Goal: Transaction & Acquisition: Download file/media

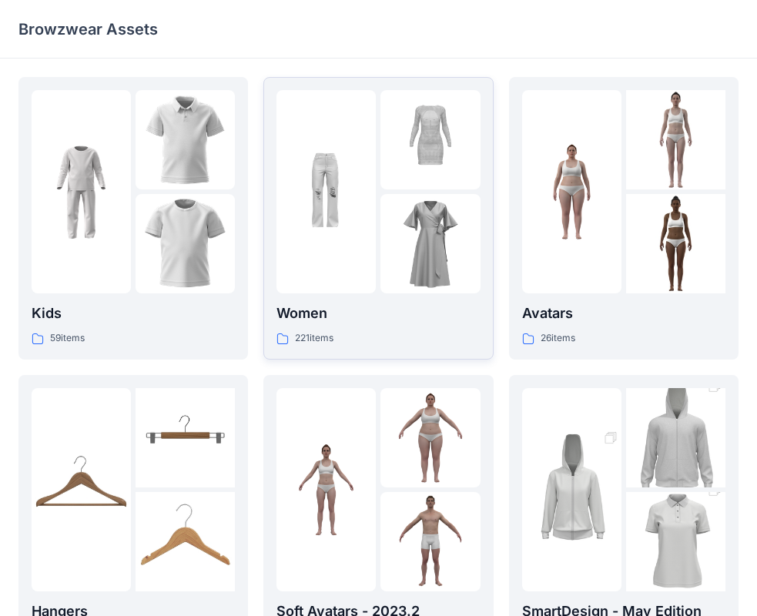
click at [386, 235] on img at bounding box center [429, 243] width 99 height 99
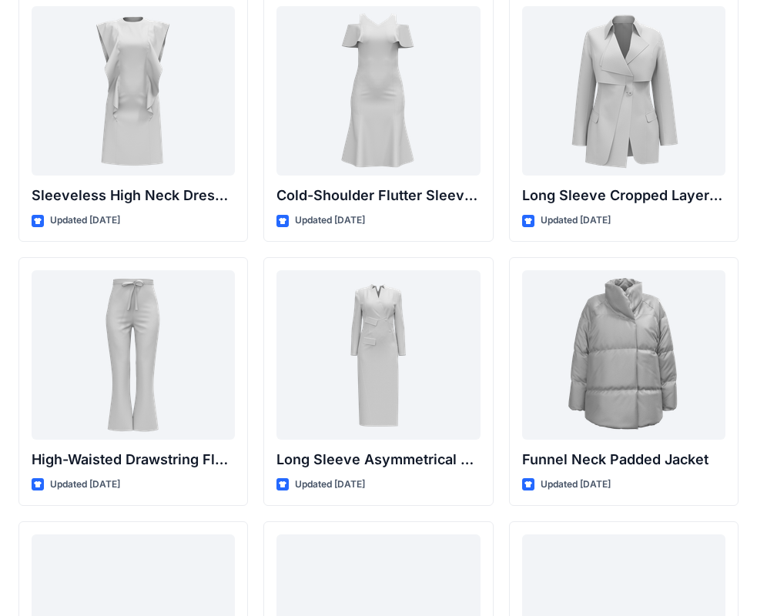
scroll to position [5643, 0]
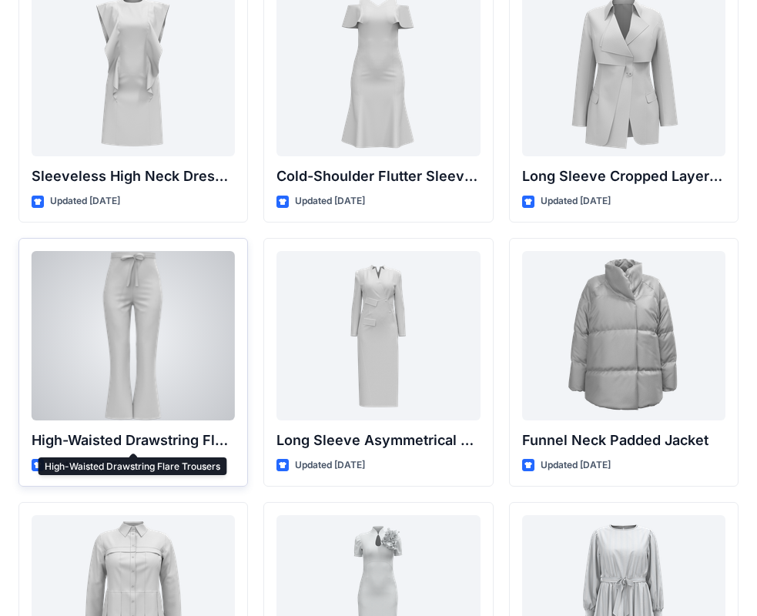
click at [187, 435] on p "High-Waisted Drawstring Flare Trousers" at bounding box center [133, 441] width 203 height 22
click at [180, 321] on div at bounding box center [133, 335] width 203 height 169
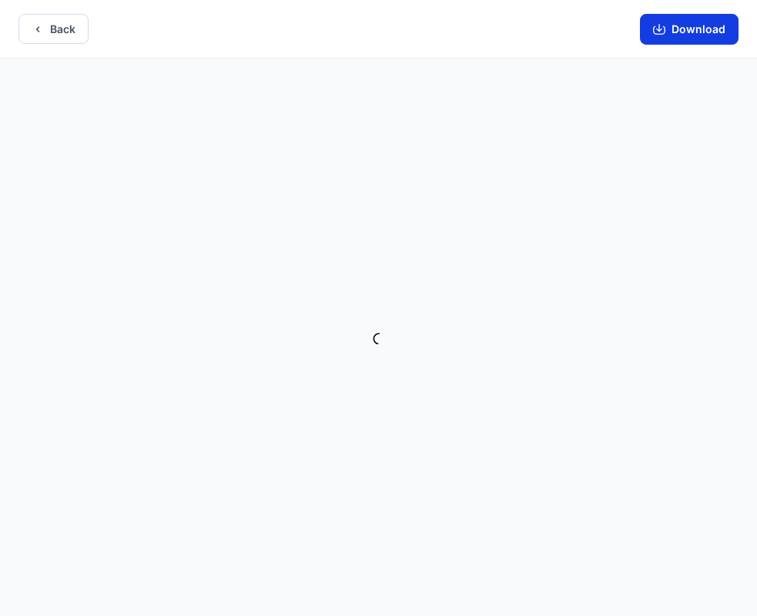
click at [696, 35] on button "Download" at bounding box center [689, 29] width 99 height 31
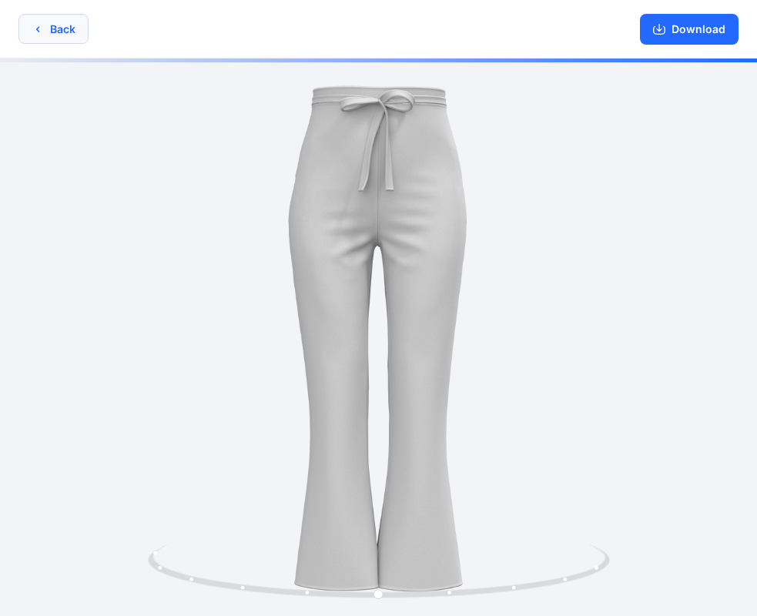
click at [41, 24] on icon "button" at bounding box center [38, 29] width 12 height 12
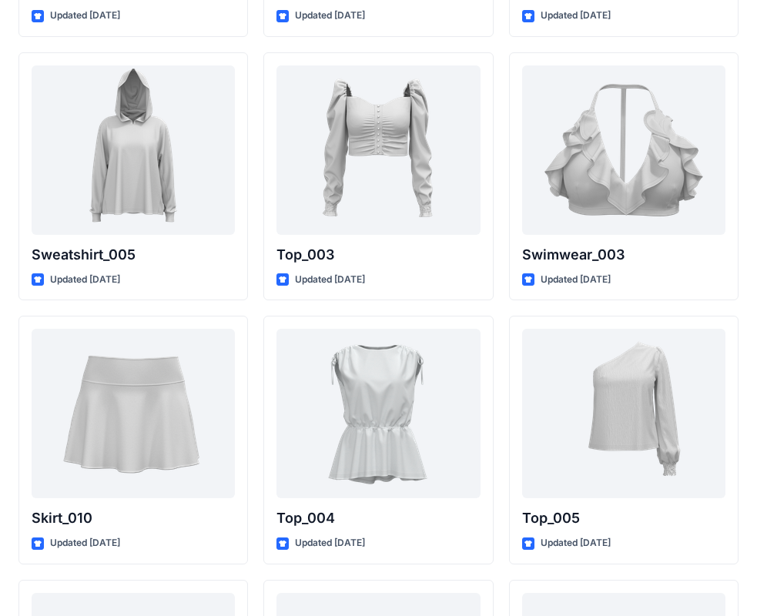
scroll to position [7676, 0]
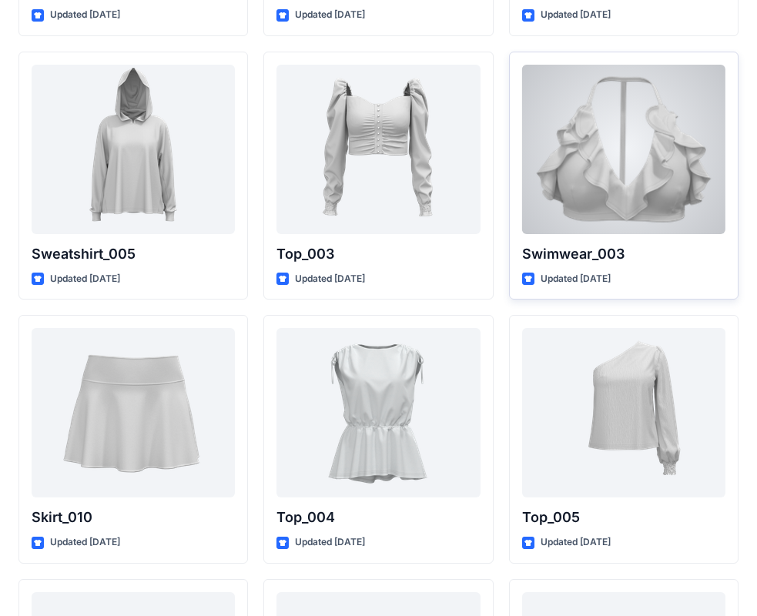
click at [676, 156] on div at bounding box center [623, 149] width 203 height 169
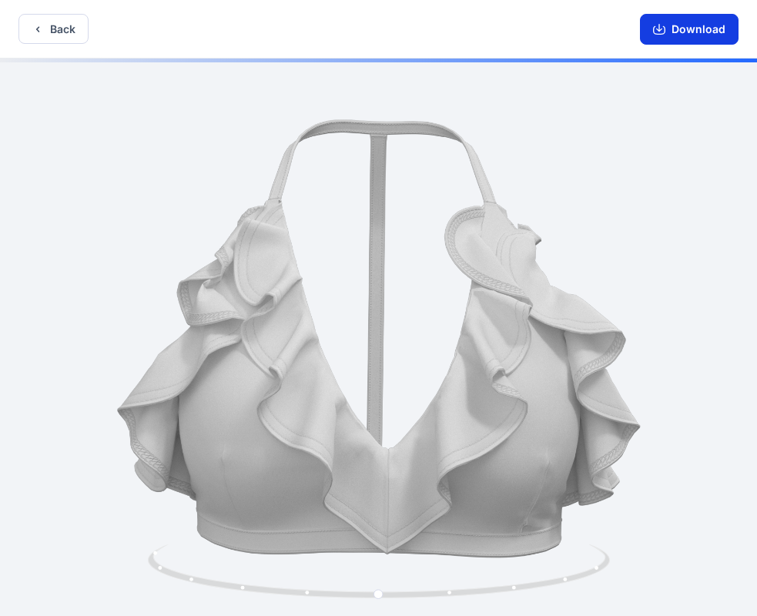
click at [678, 32] on button "Download" at bounding box center [689, 29] width 99 height 31
click at [51, 30] on button "Back" at bounding box center [53, 29] width 70 height 30
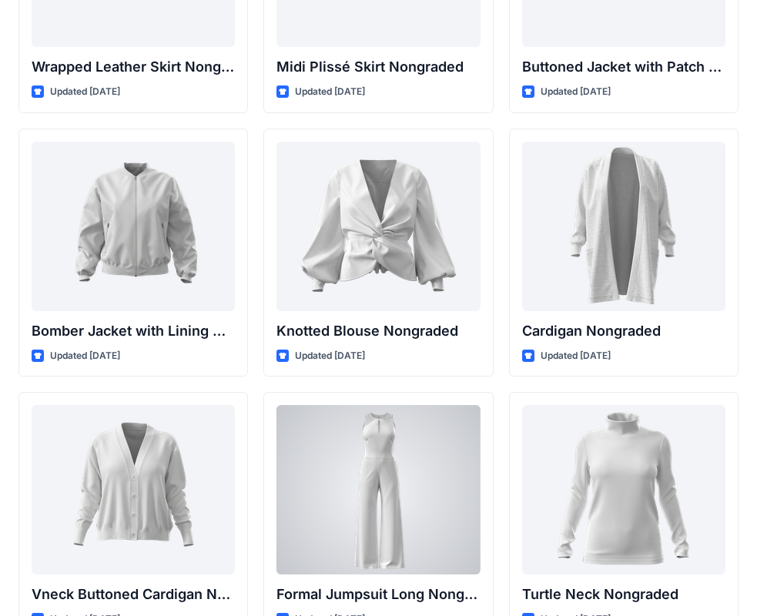
scroll to position [14192, 0]
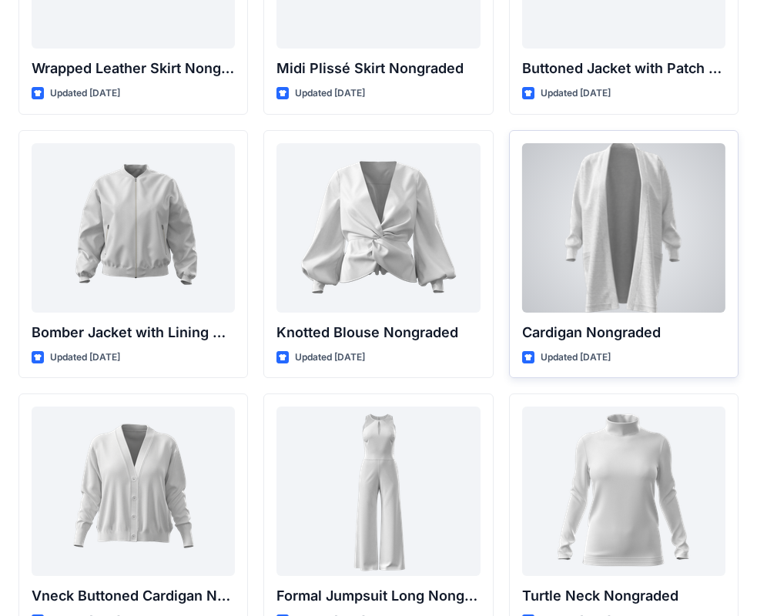
click at [653, 246] on div at bounding box center [623, 227] width 203 height 169
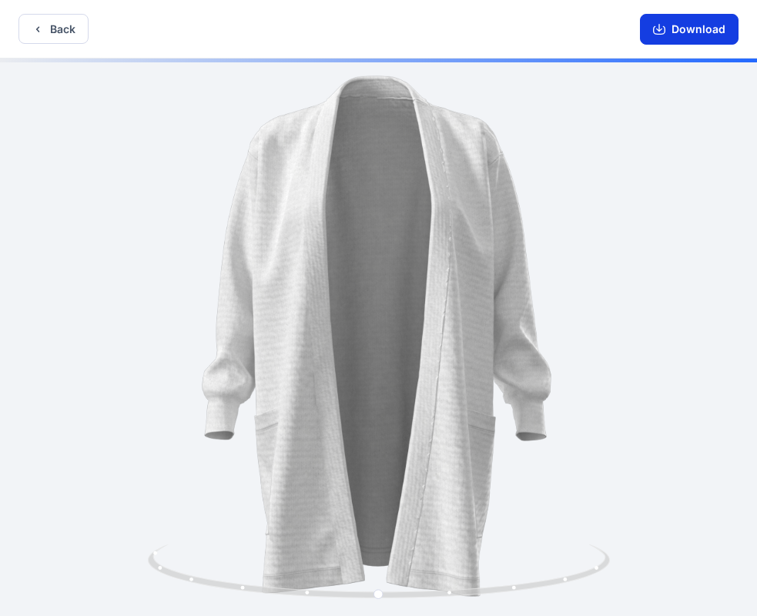
click at [685, 29] on button "Download" at bounding box center [689, 29] width 99 height 31
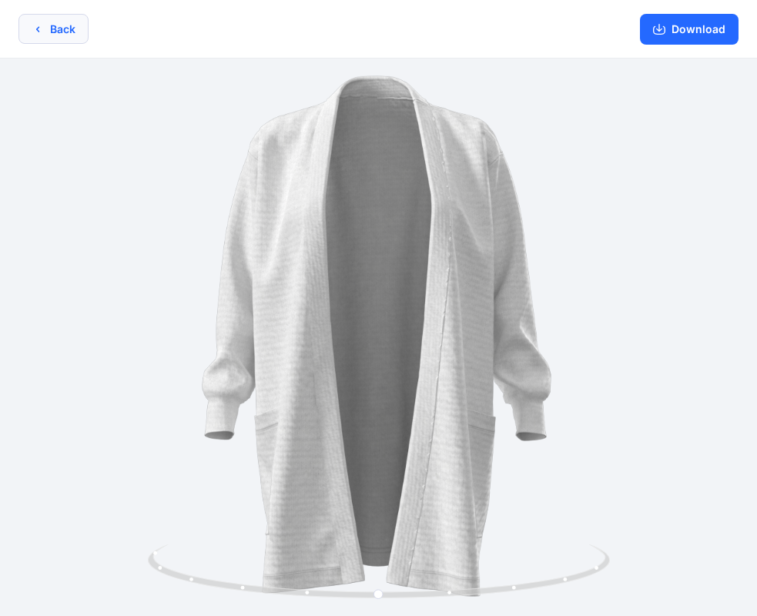
click at [60, 42] on button "Back" at bounding box center [53, 29] width 70 height 30
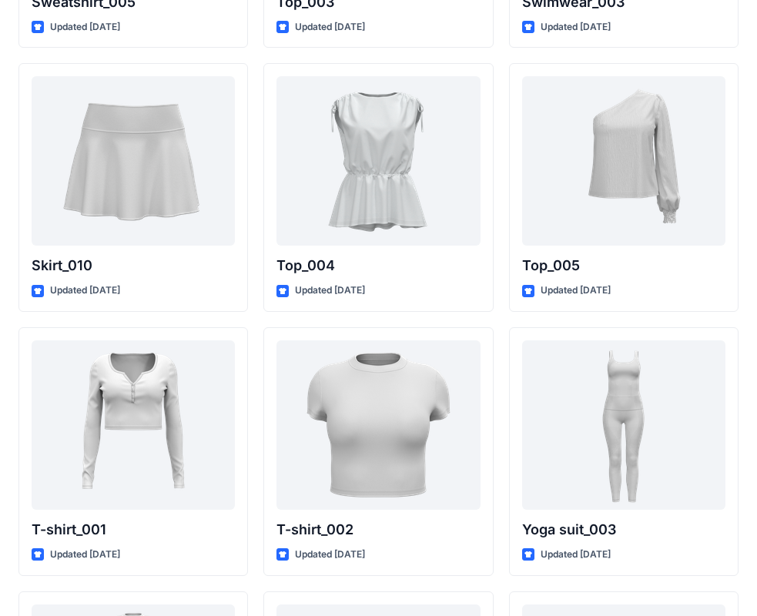
scroll to position [7723, 0]
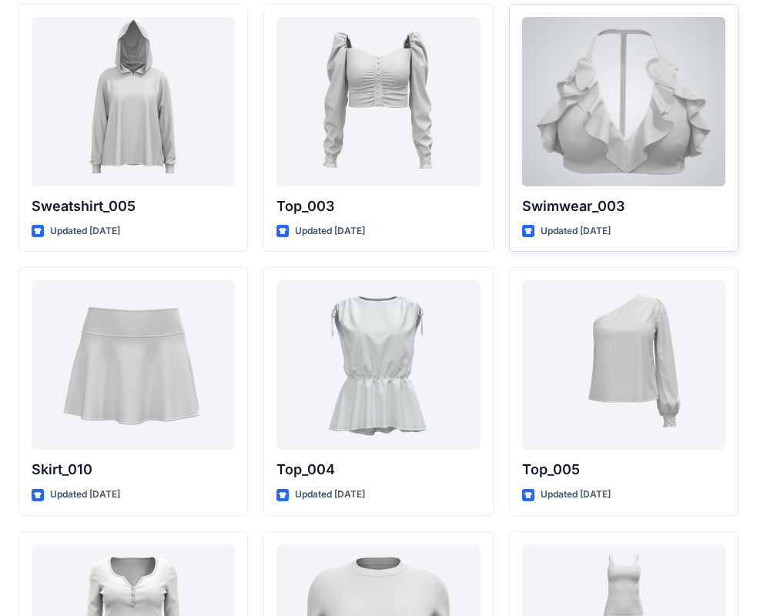
click at [641, 172] on div at bounding box center [623, 101] width 203 height 169
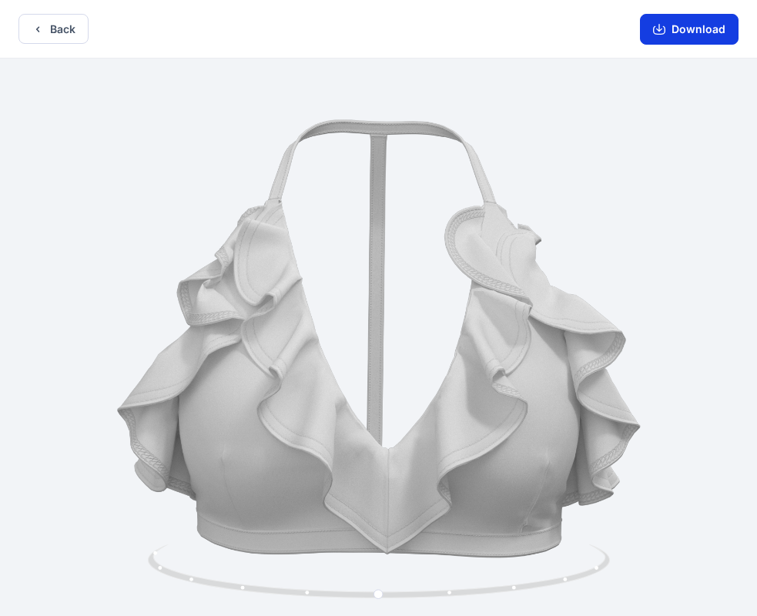
click at [699, 39] on button "Download" at bounding box center [689, 29] width 99 height 31
click at [66, 30] on button "Back" at bounding box center [53, 29] width 70 height 30
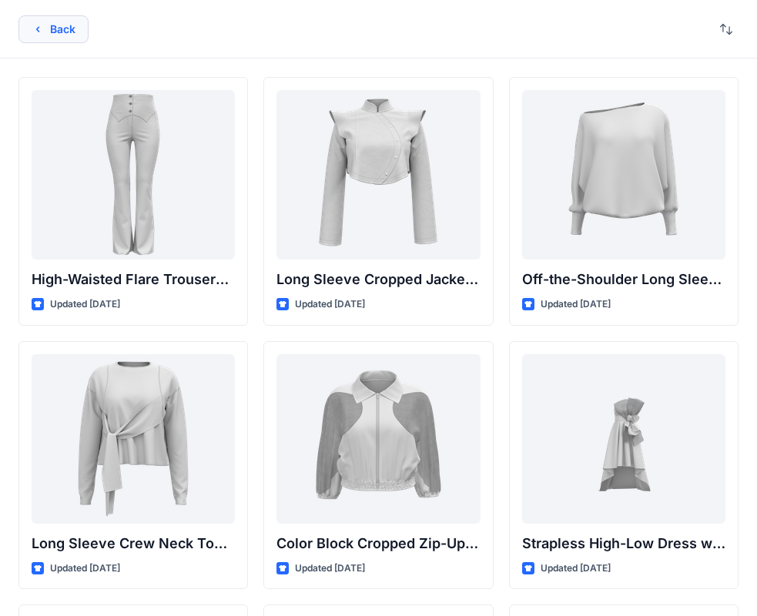
click at [69, 27] on button "Back" at bounding box center [53, 29] width 70 height 28
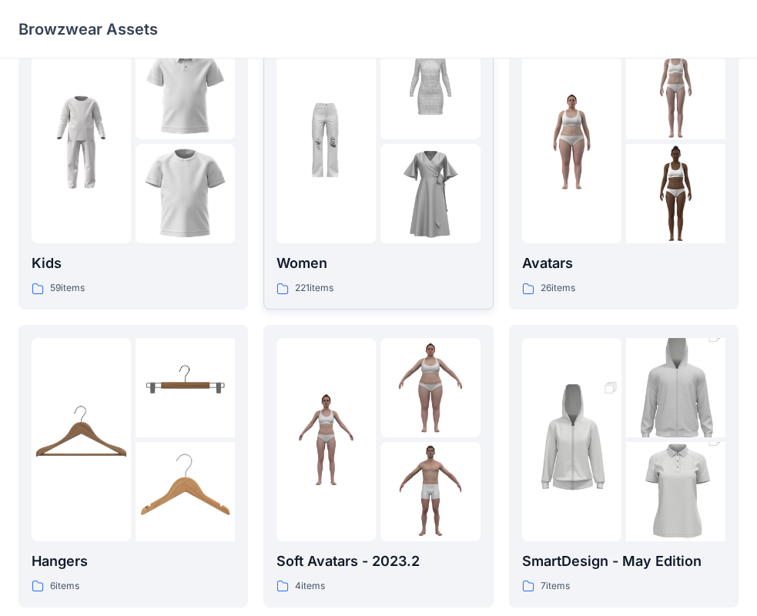
scroll to position [154, 0]
